Goal: Task Accomplishment & Management: Complete application form

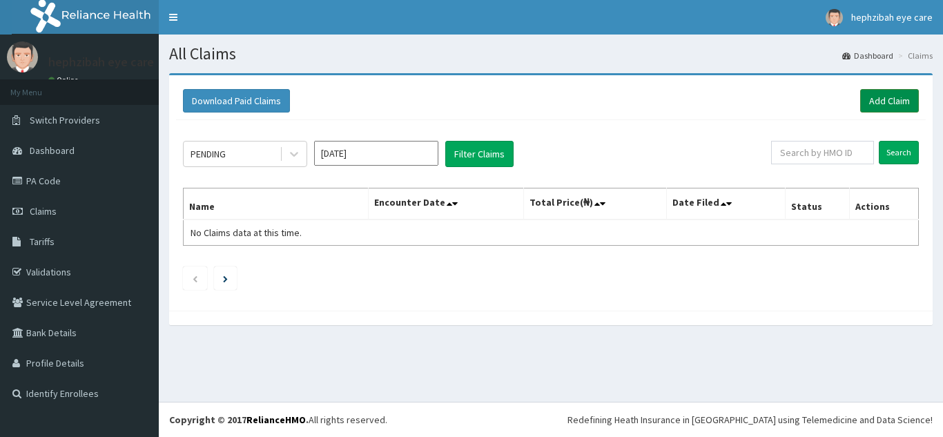
click at [882, 99] on link "Add Claim" at bounding box center [889, 100] width 59 height 23
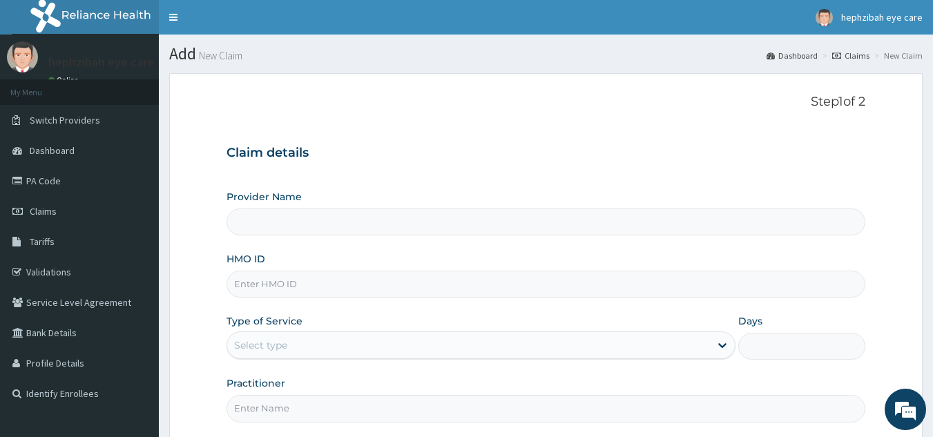
type input "HEPHZIBAH EYE CARE - AKUTE"
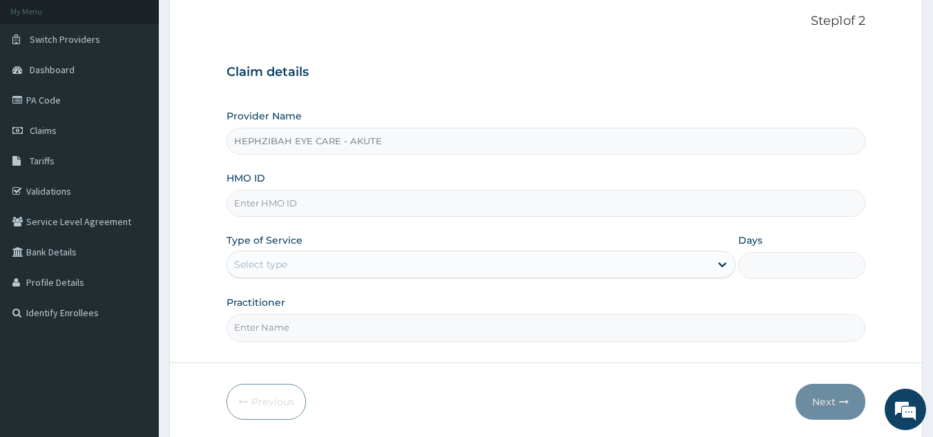
scroll to position [130, 0]
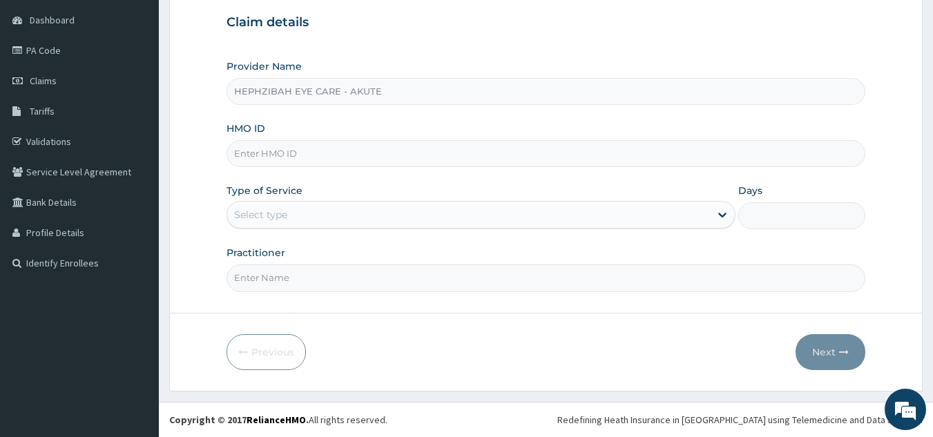
click at [625, 156] on input "HMO ID" at bounding box center [545, 153] width 639 height 27
type input "6"
type input "OHT/12062/A"
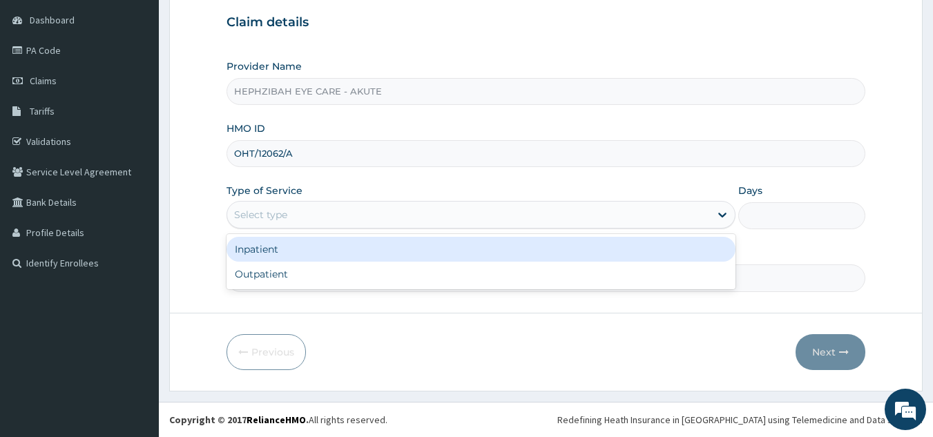
click at [536, 218] on div "Select type" at bounding box center [468, 215] width 483 height 22
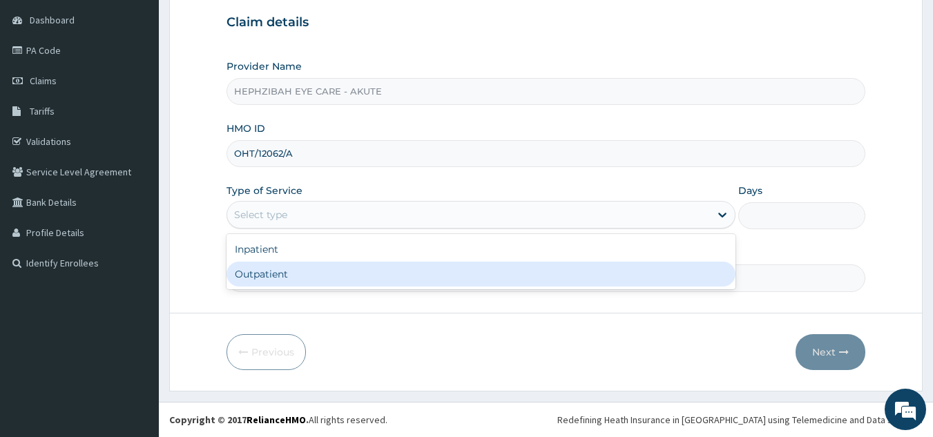
click at [496, 271] on div "Outpatient" at bounding box center [480, 274] width 509 height 25
type input "1"
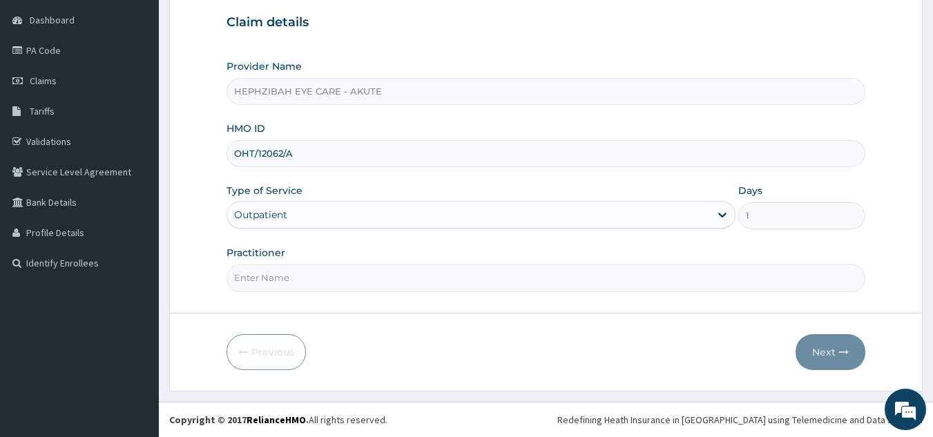
click at [409, 277] on input "Practitioner" at bounding box center [545, 277] width 639 height 27
type input "DR JANET"
click at [831, 349] on button "Next" at bounding box center [830, 352] width 70 height 36
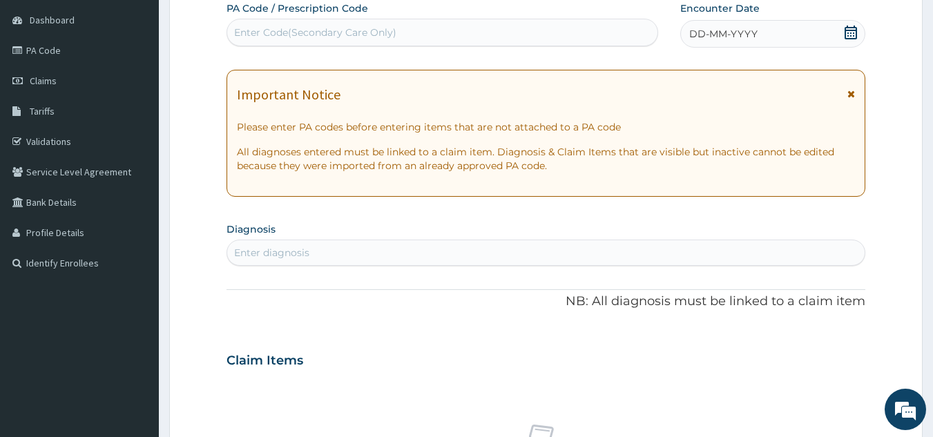
click at [539, 32] on div "Enter Code(Secondary Care Only)" at bounding box center [442, 32] width 431 height 22
type input "PA/C4E61E"
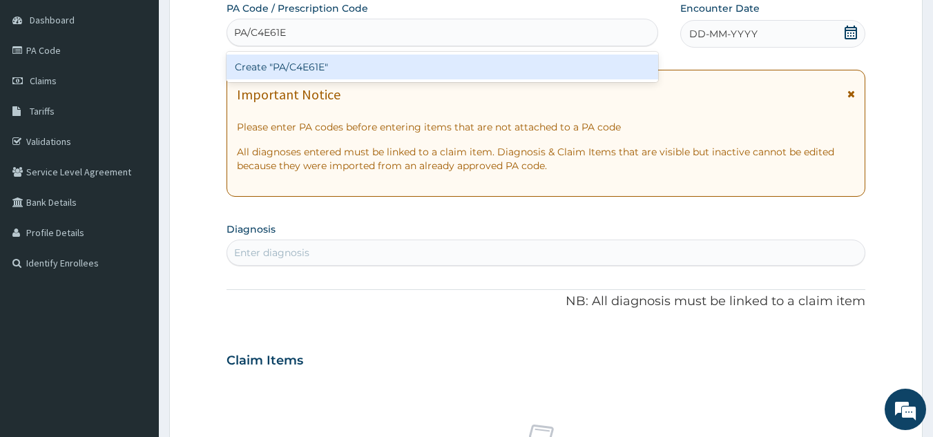
click at [443, 64] on div "Create "PA/C4E61E"" at bounding box center [442, 67] width 432 height 25
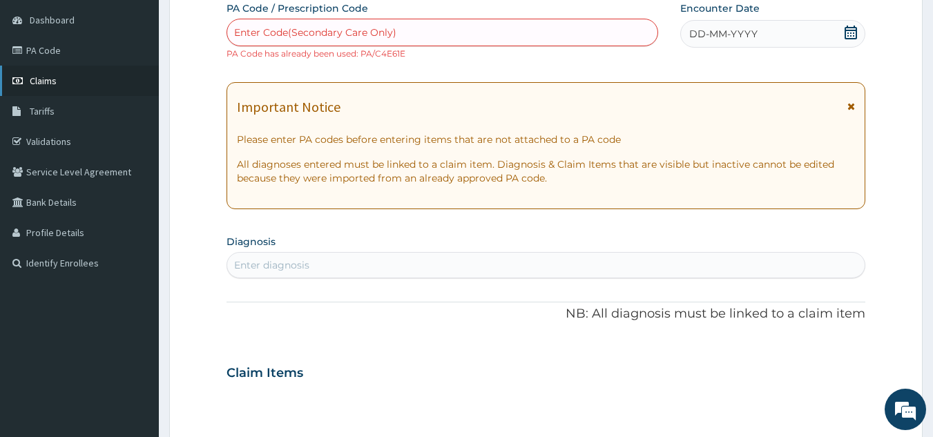
click at [44, 86] on span "Claims" at bounding box center [43, 81] width 27 height 12
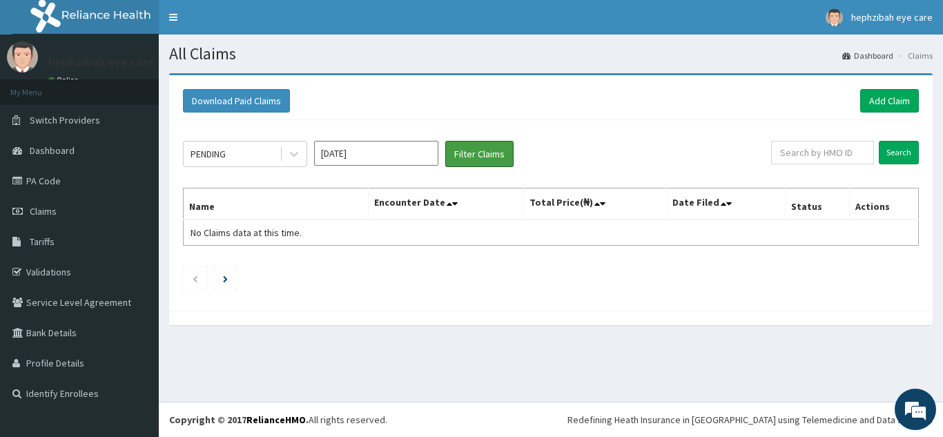
click at [470, 162] on button "Filter Claims" at bounding box center [479, 154] width 68 height 26
click at [804, 157] on input "text" at bounding box center [822, 152] width 103 height 23
type input "OHT/12062/A"
click at [905, 154] on input "Search" at bounding box center [899, 152] width 40 height 23
